Goal: Check status: Check status

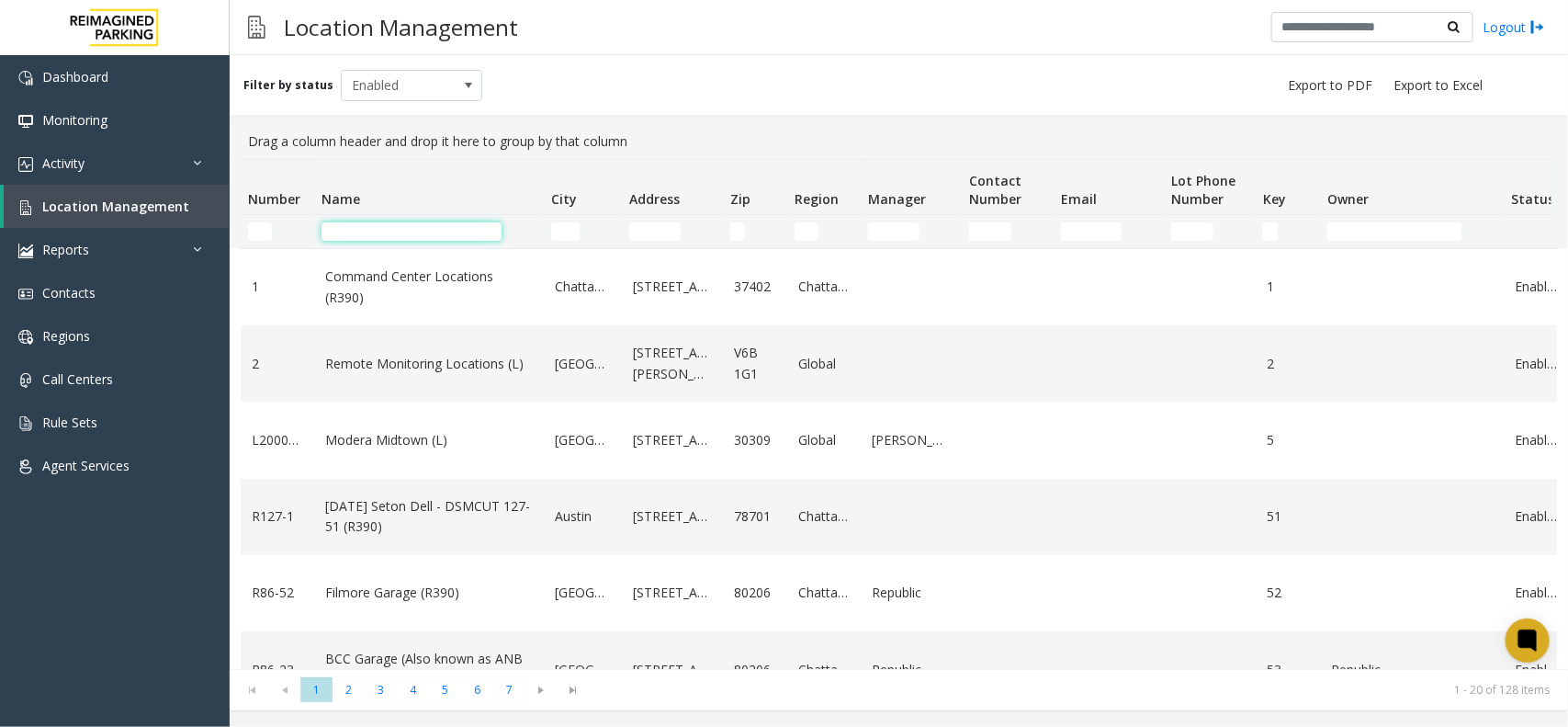
click at [388, 228] on input "Name Filter" at bounding box center [412, 232] width 180 height 19
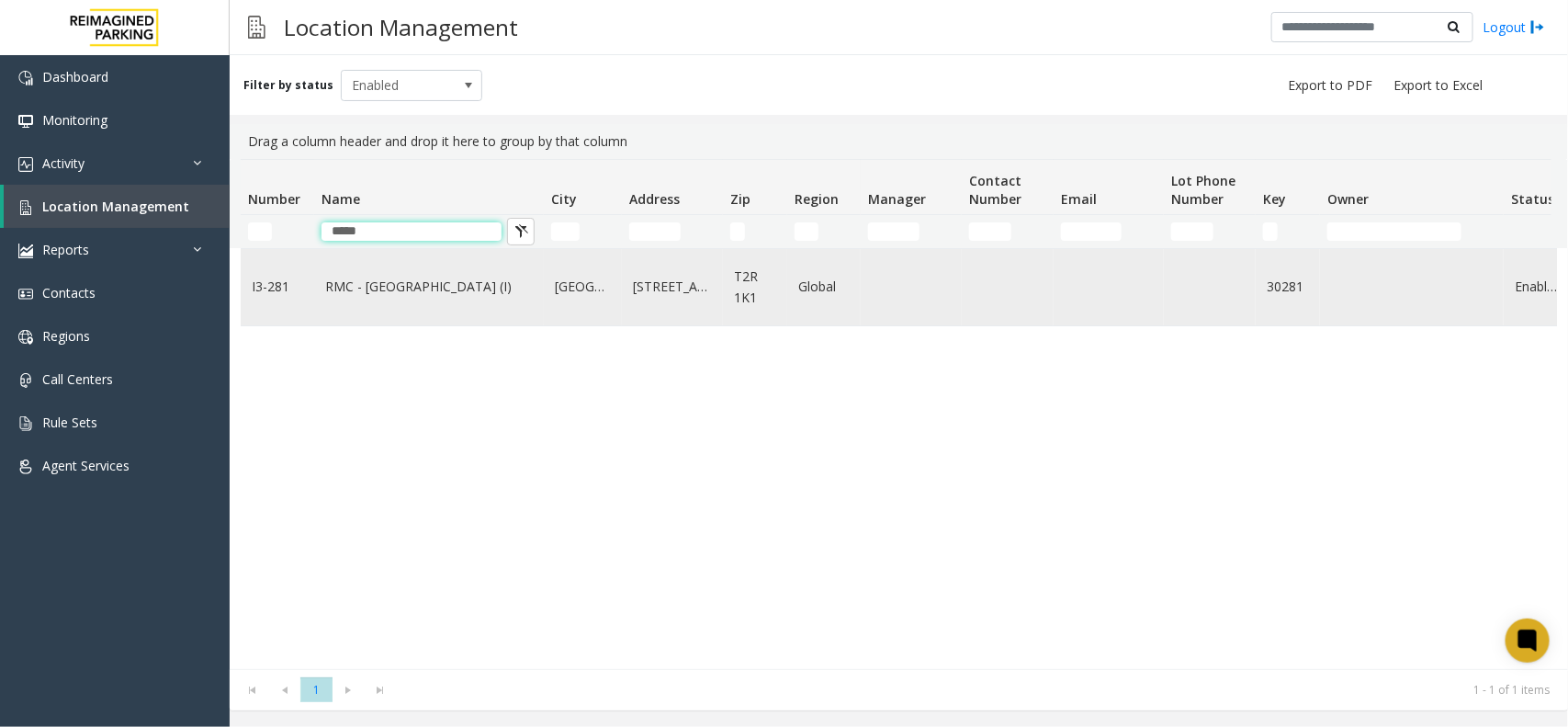
type input "*****"
click at [450, 287] on link "RMC - Mount Royal Village (I)" at bounding box center [429, 287] width 207 height 21
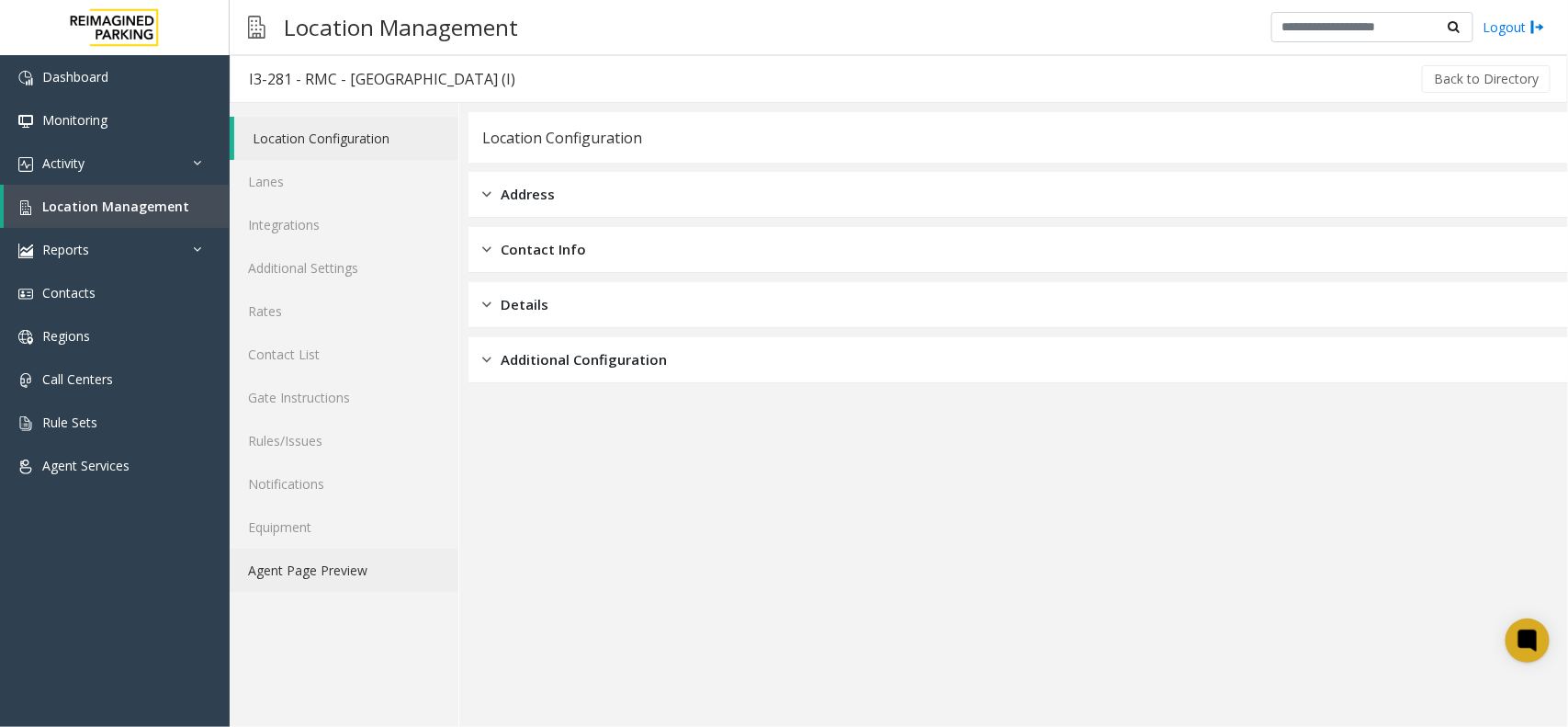
click at [354, 565] on link "Agent Page Preview" at bounding box center [344, 570] width 229 height 43
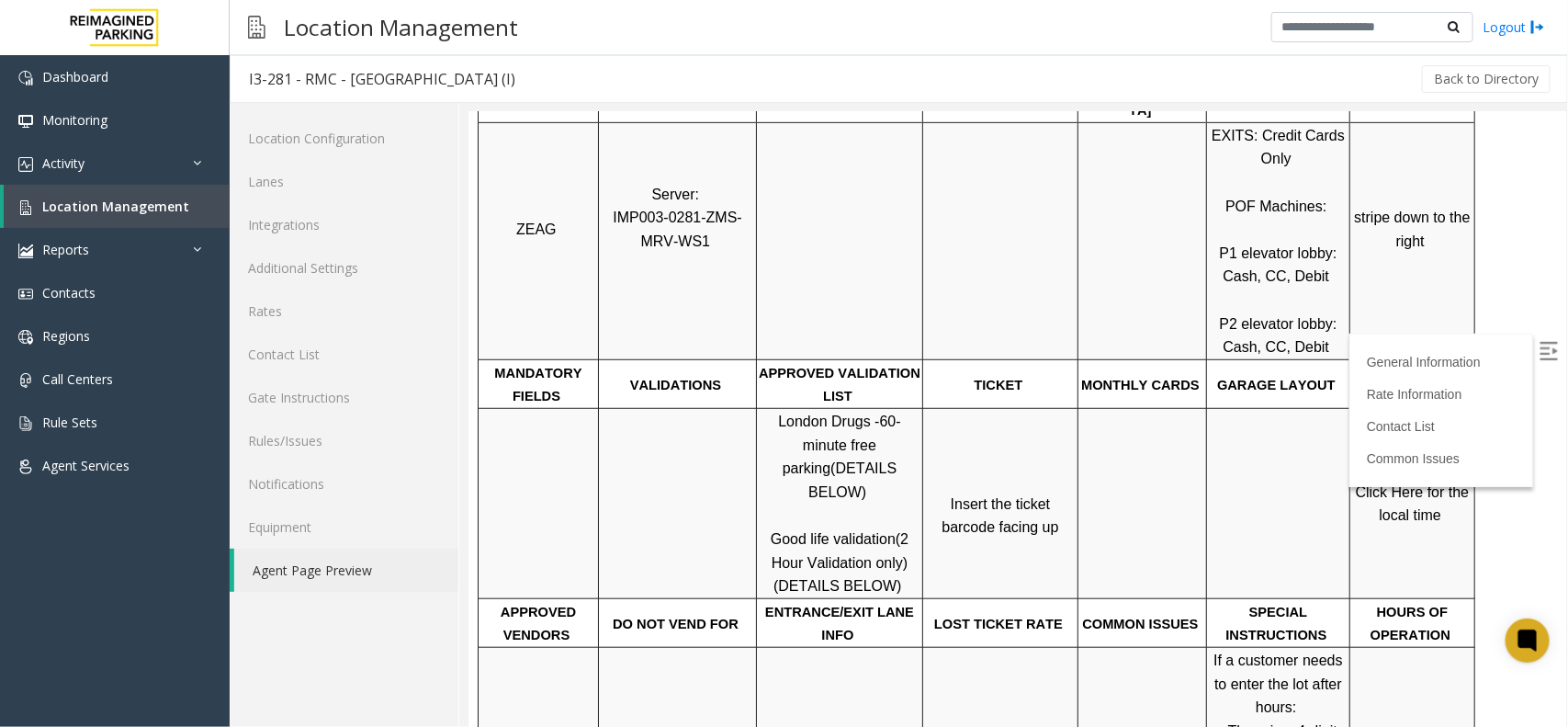
scroll to position [460, 0]
click at [281, 310] on link "Rates" at bounding box center [344, 311] width 229 height 43
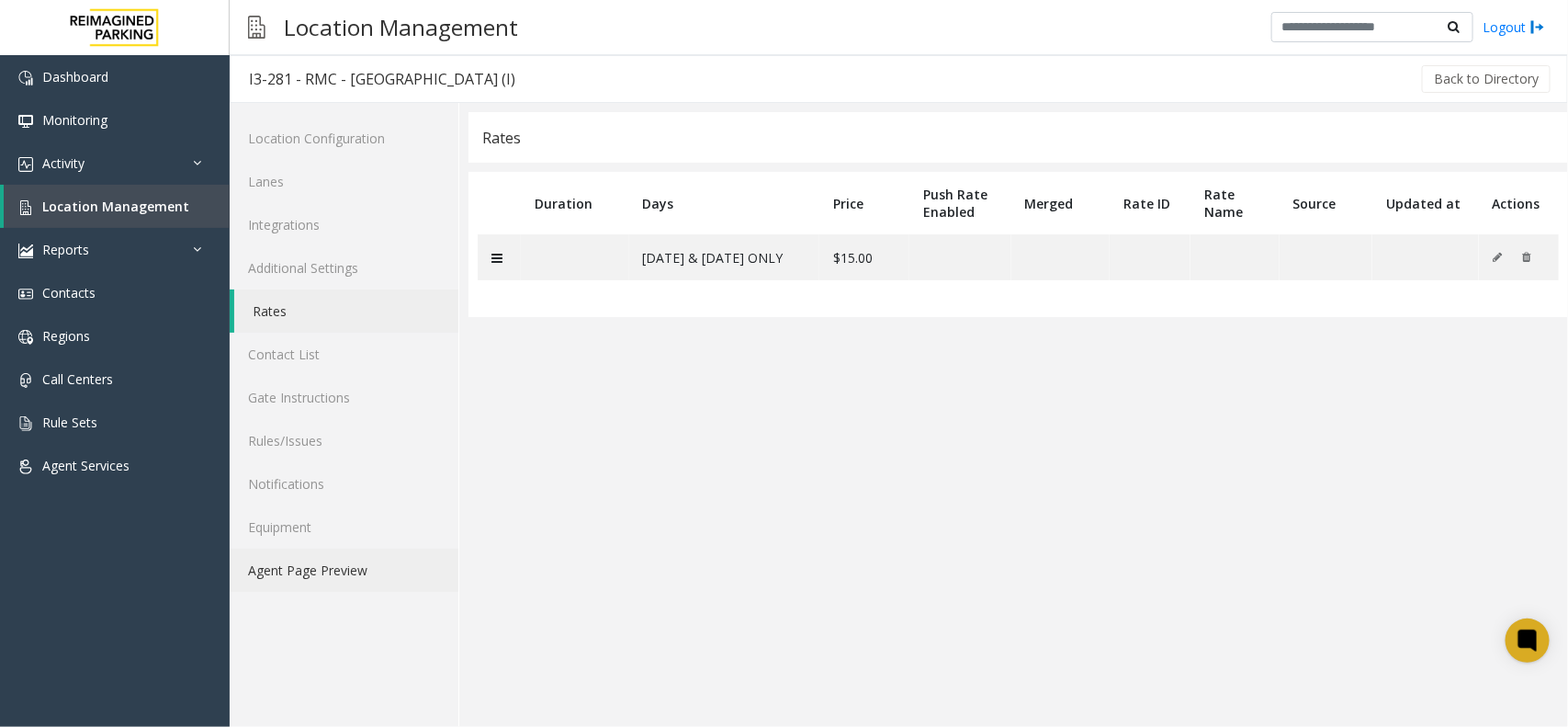
click at [313, 562] on link "Agent Page Preview" at bounding box center [344, 570] width 229 height 43
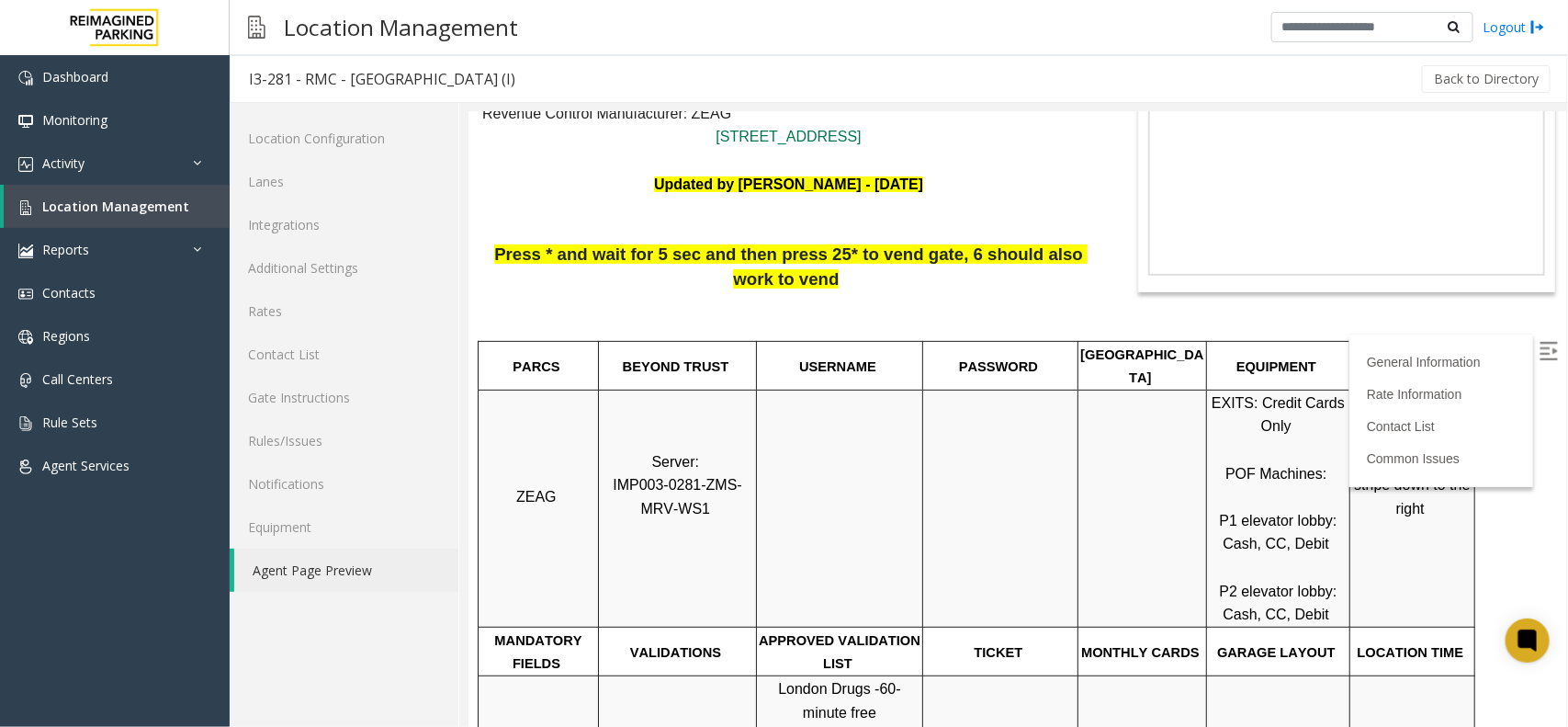
scroll to position [230, 0]
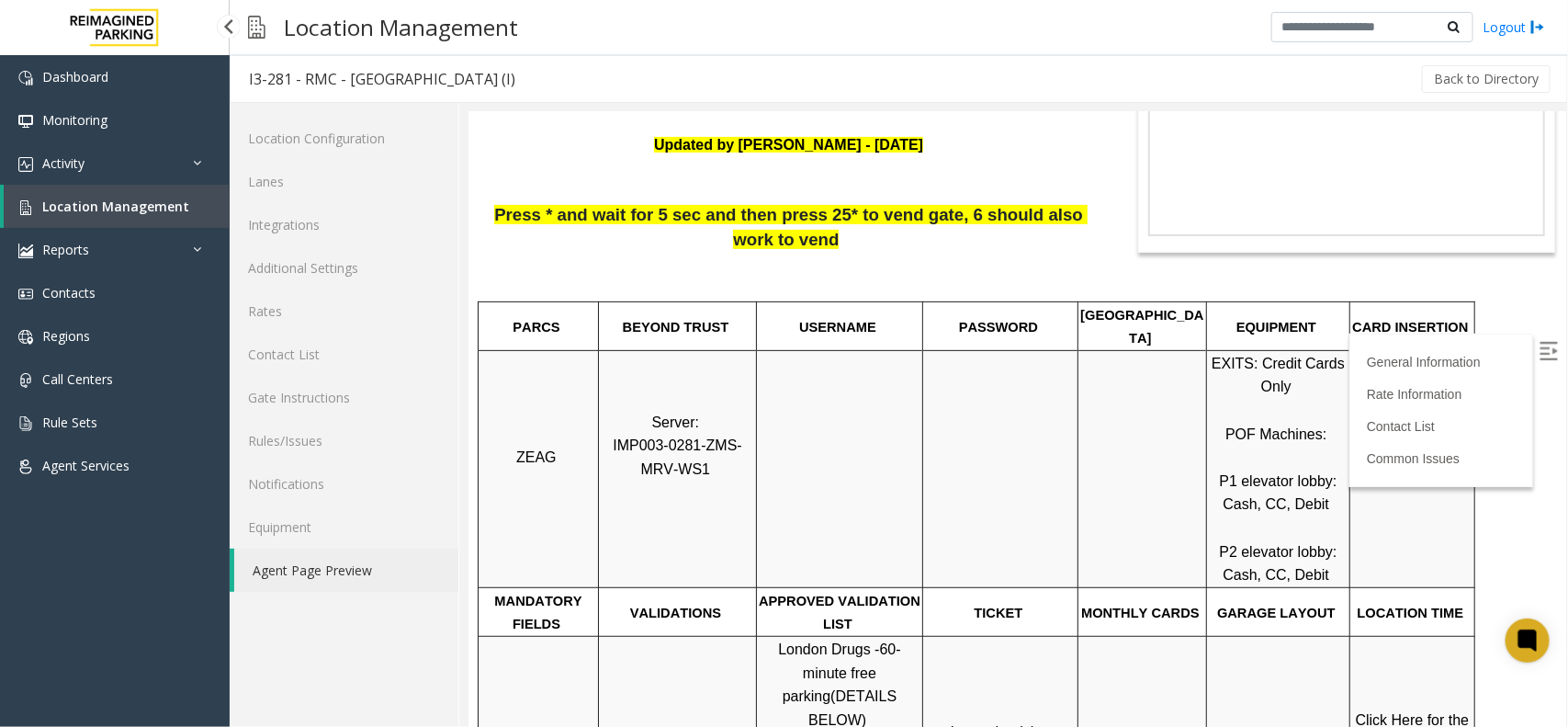
click at [187, 213] on link "Location Management" at bounding box center [116, 206] width 226 height 43
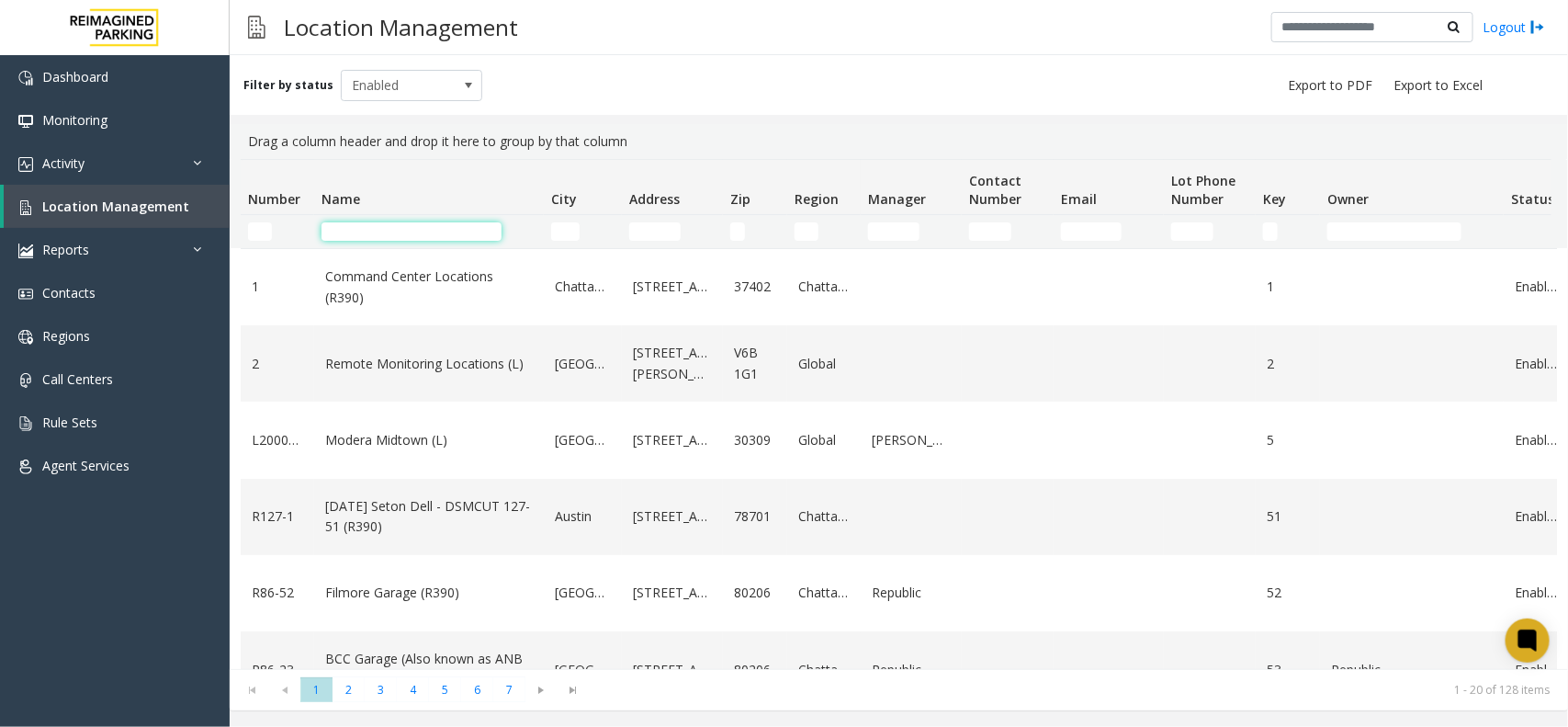
click at [444, 231] on input "Name Filter" at bounding box center [412, 232] width 180 height 19
click at [98, 195] on link "Location Management" at bounding box center [116, 206] width 226 height 43
click at [85, 162] on link "Activity" at bounding box center [114, 163] width 230 height 43
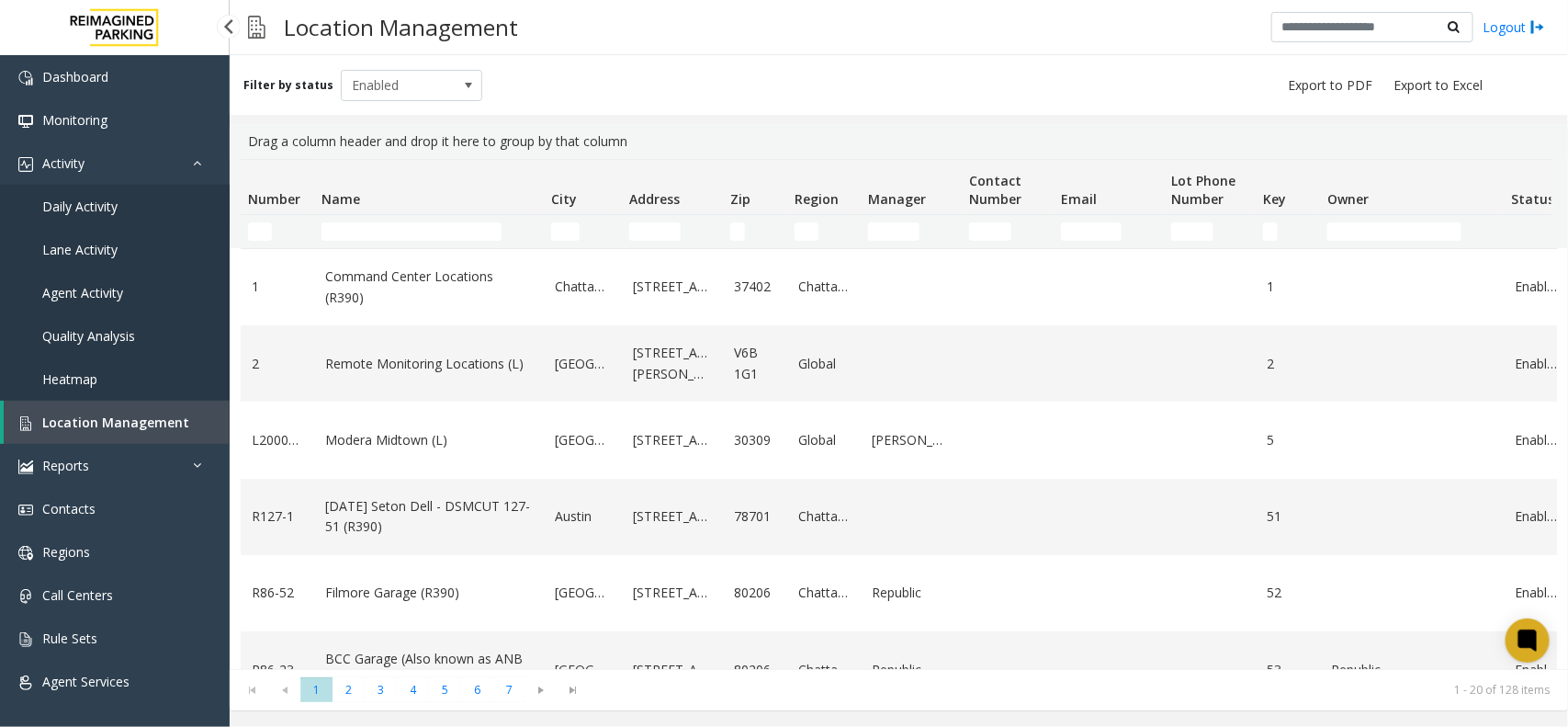
click at [79, 200] on span "Daily Activity" at bounding box center [80, 206] width 75 height 18
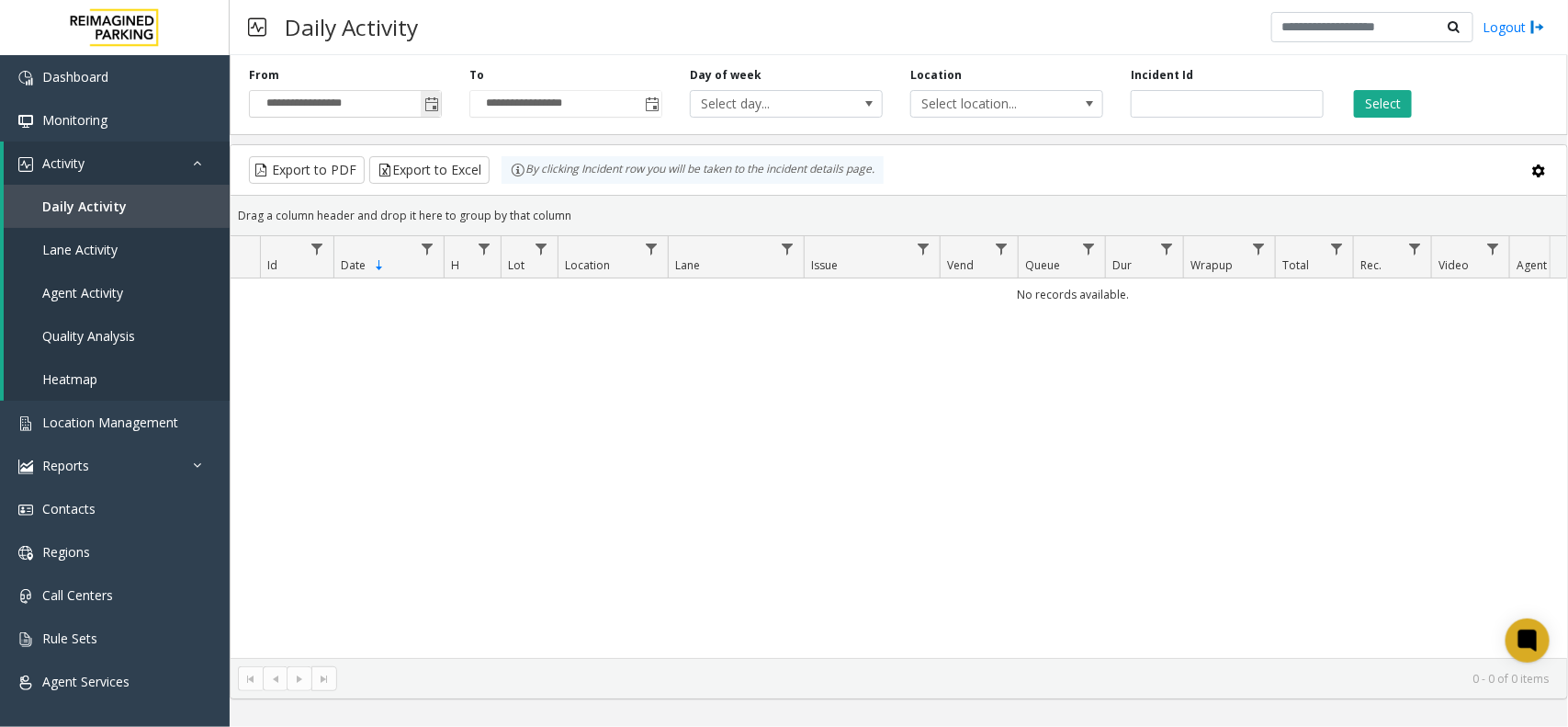
click at [438, 114] on span "Toggle popup" at bounding box center [431, 103] width 21 height 29
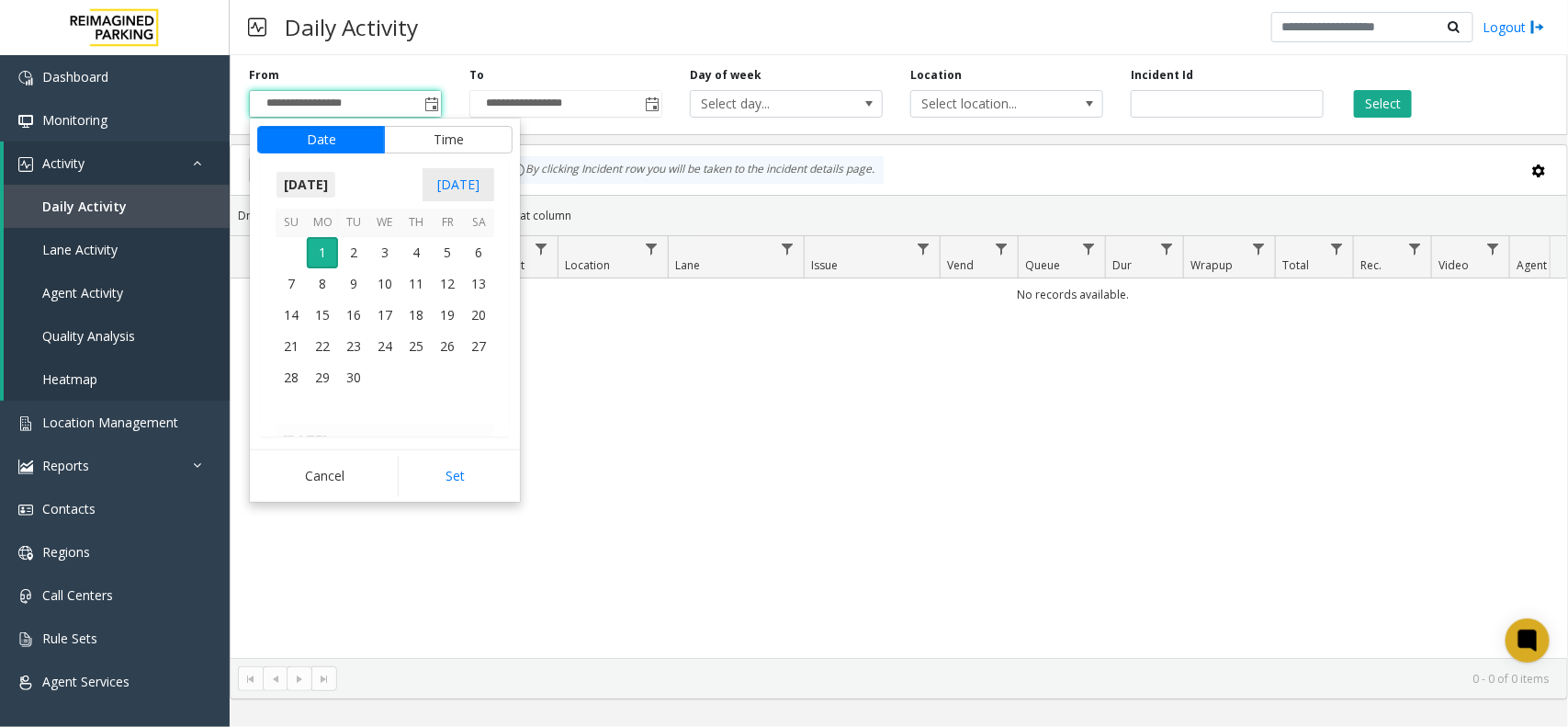
click at [336, 184] on span "[DATE]" at bounding box center [306, 184] width 61 height 27
click at [437, 264] on span "Aug" at bounding box center [429, 269] width 44 height 44
drag, startPoint x: 407, startPoint y: 364, endPoint x: 445, endPoint y: 438, distance: 83.2
click at [409, 370] on span "28" at bounding box center [415, 378] width 31 height 31
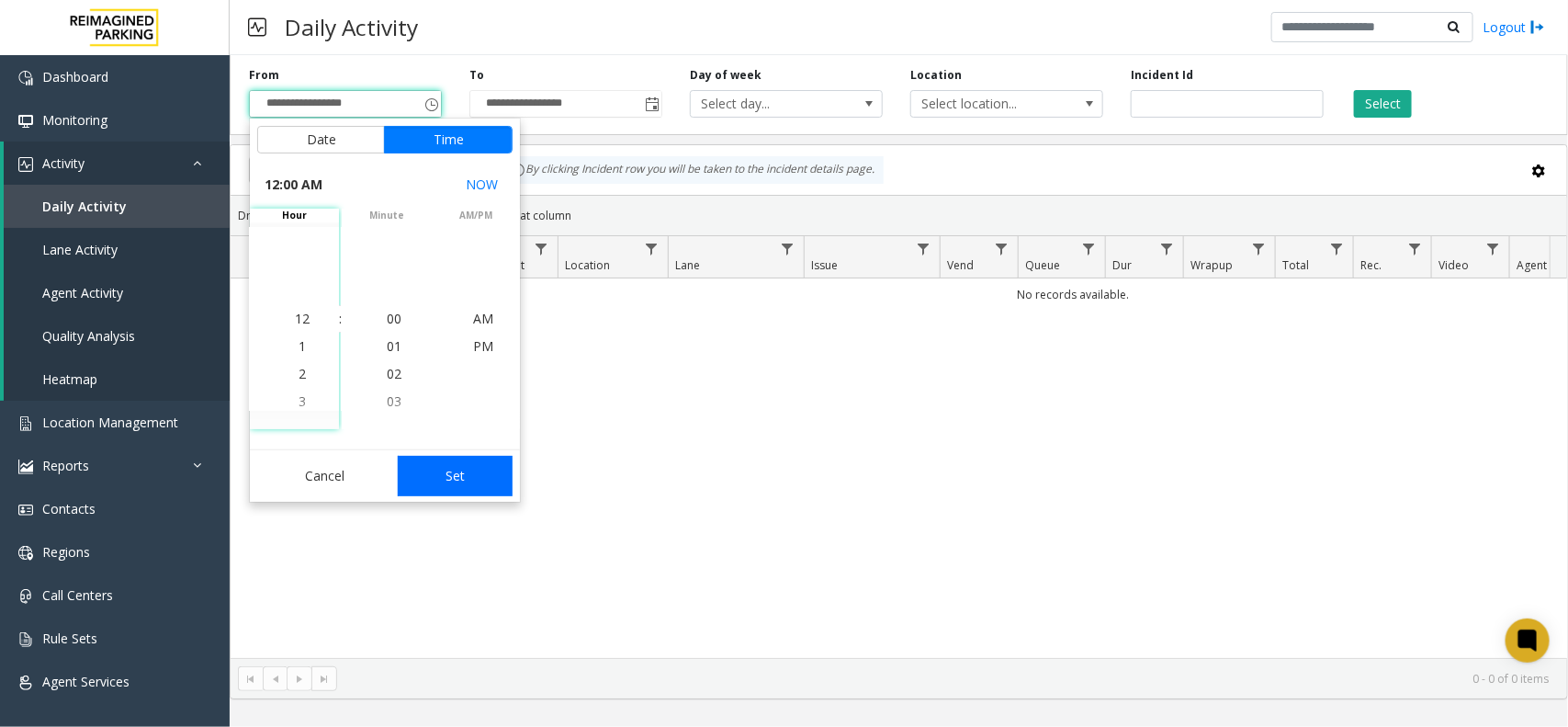
click at [445, 474] on button "Set" at bounding box center [455, 476] width 115 height 40
type input "**********"
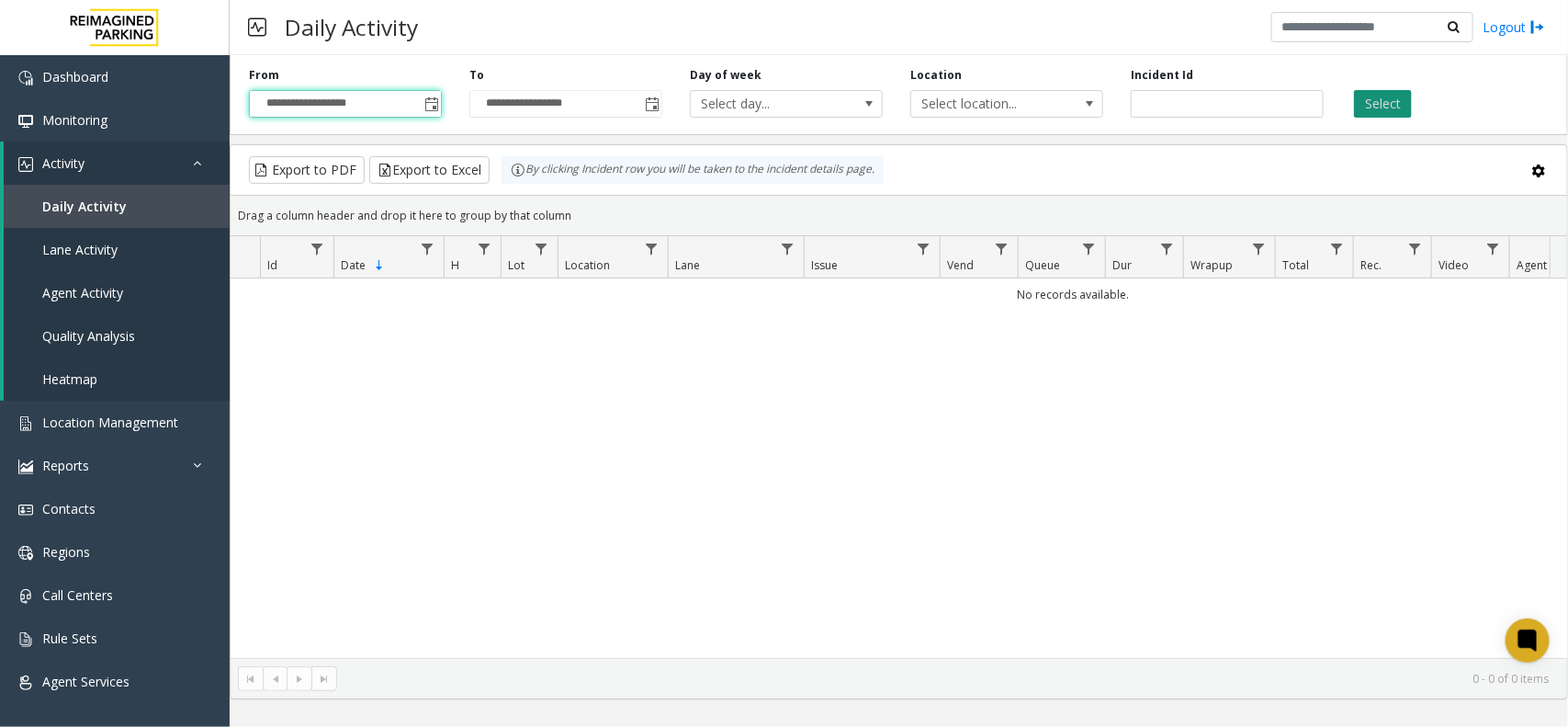
click at [1383, 106] on button "Select" at bounding box center [1383, 103] width 58 height 27
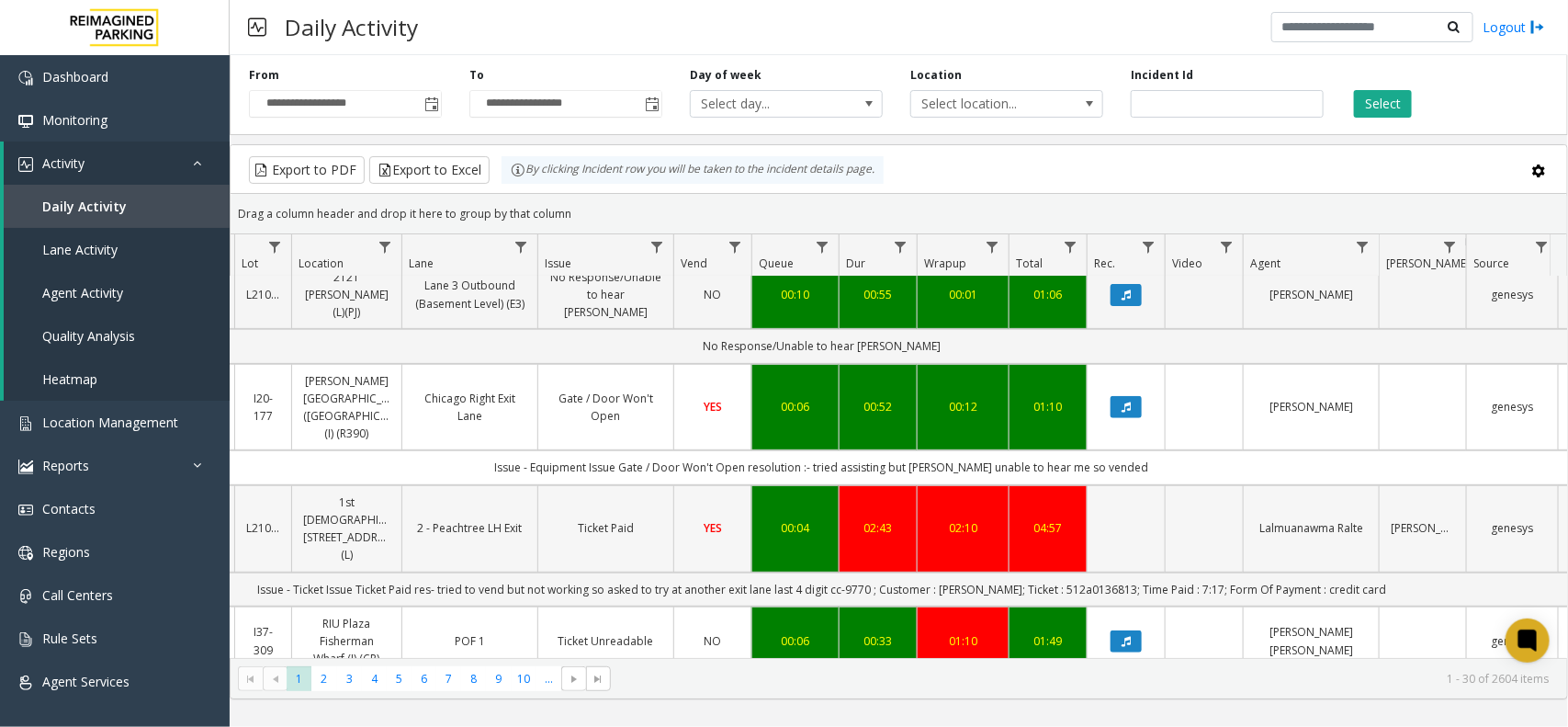
scroll to position [460, 266]
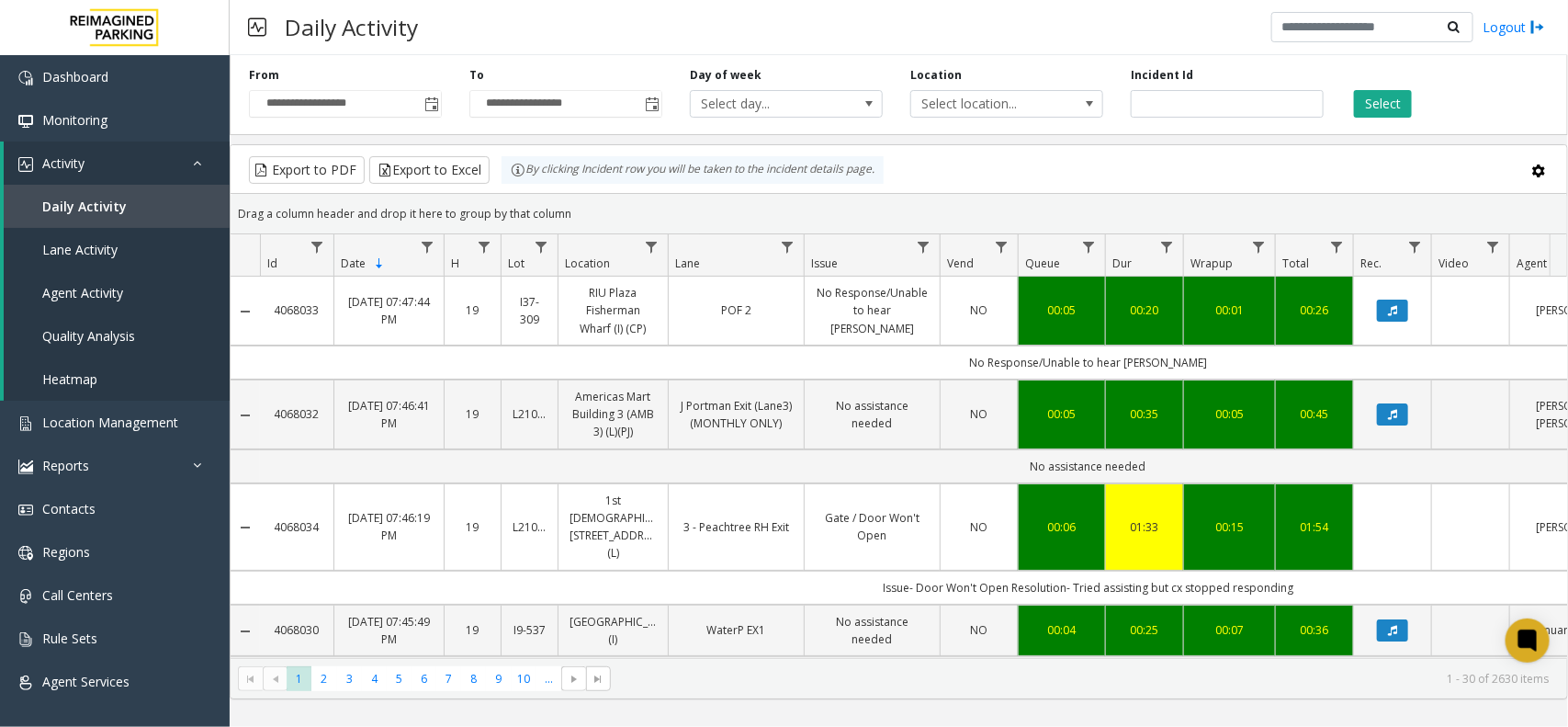
scroll to position [460, 266]
